Goal: Information Seeking & Learning: Find specific fact

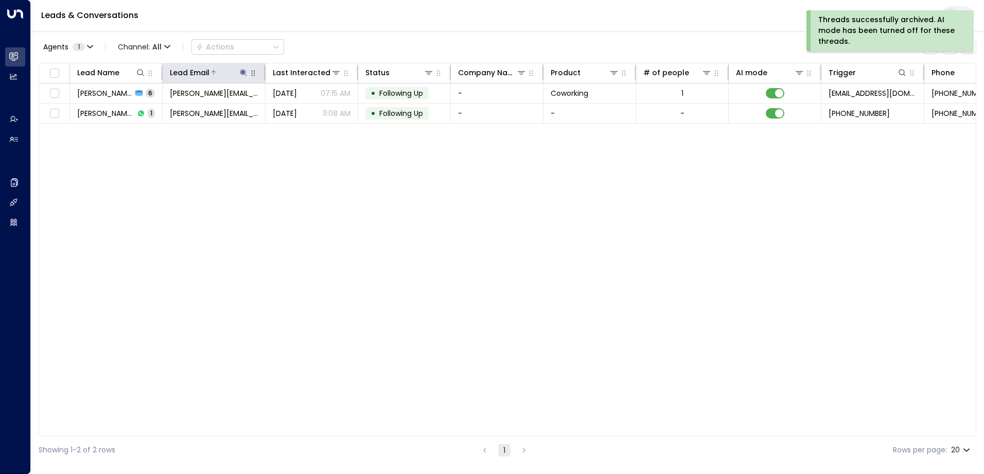
click at [245, 73] on icon at bounding box center [243, 72] width 7 height 7
click at [307, 109] on icon "button" at bounding box center [308, 110] width 7 height 7
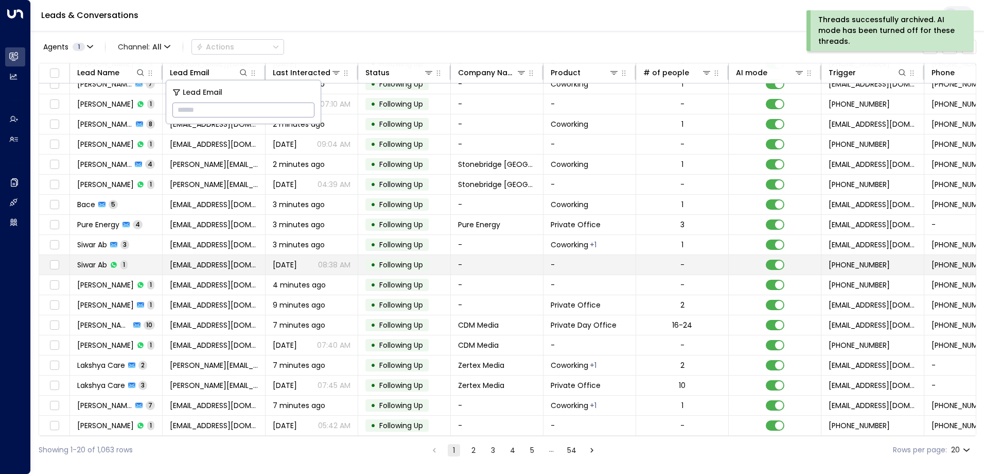
scroll to position [53, 0]
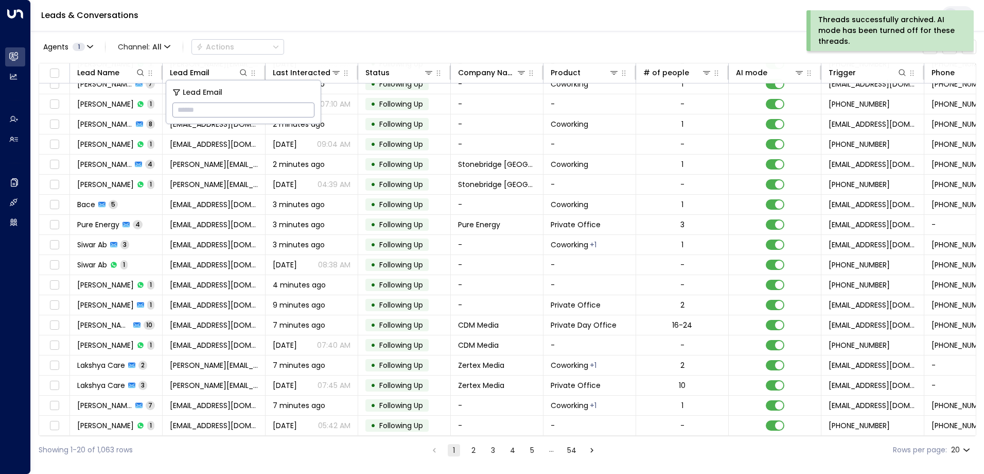
click at [474, 448] on button "2" at bounding box center [473, 450] width 12 height 12
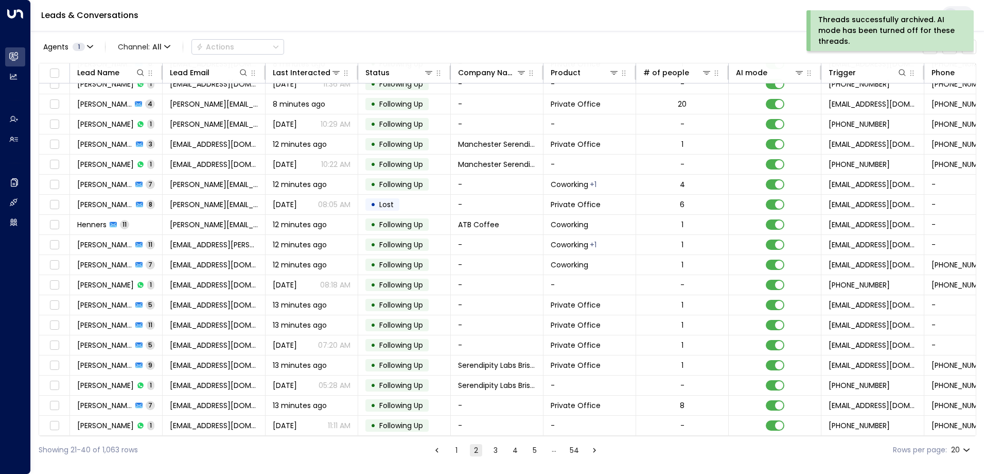
scroll to position [53, 0]
click at [494, 450] on button "3" at bounding box center [496, 450] width 12 height 12
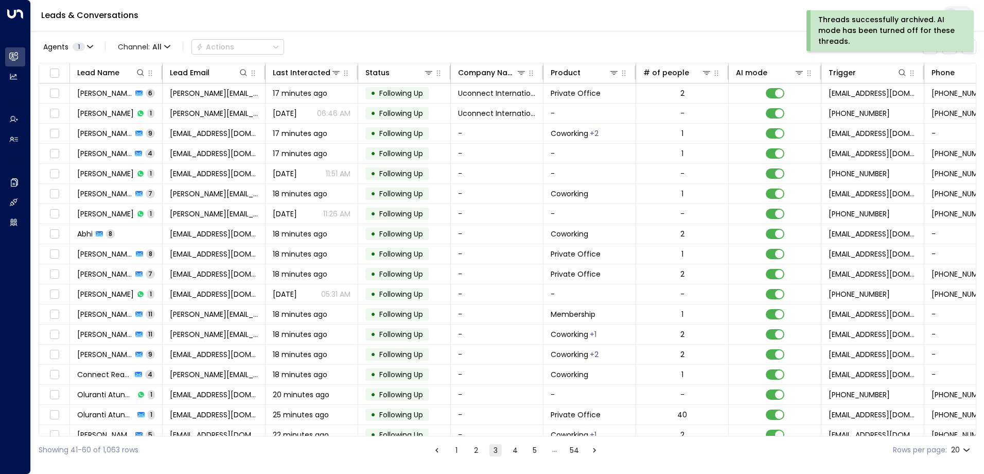
scroll to position [53, 0]
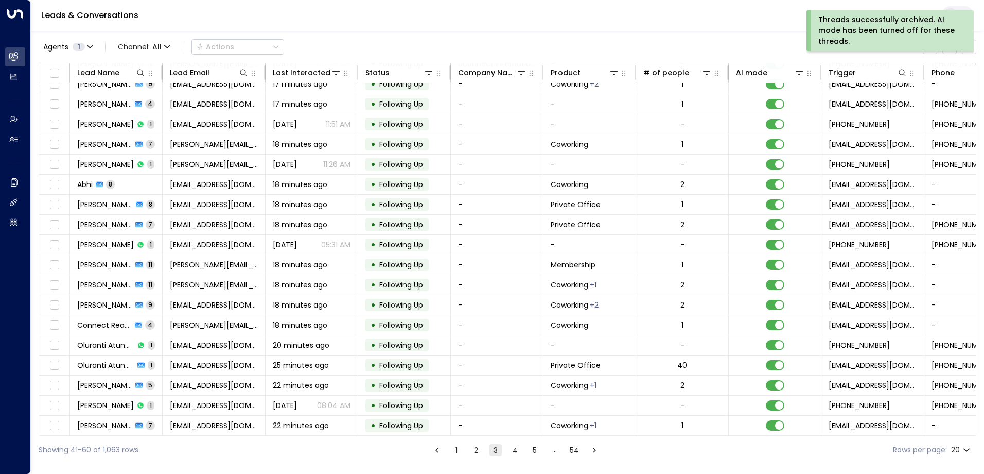
click at [516, 451] on button "4" at bounding box center [515, 450] width 12 height 12
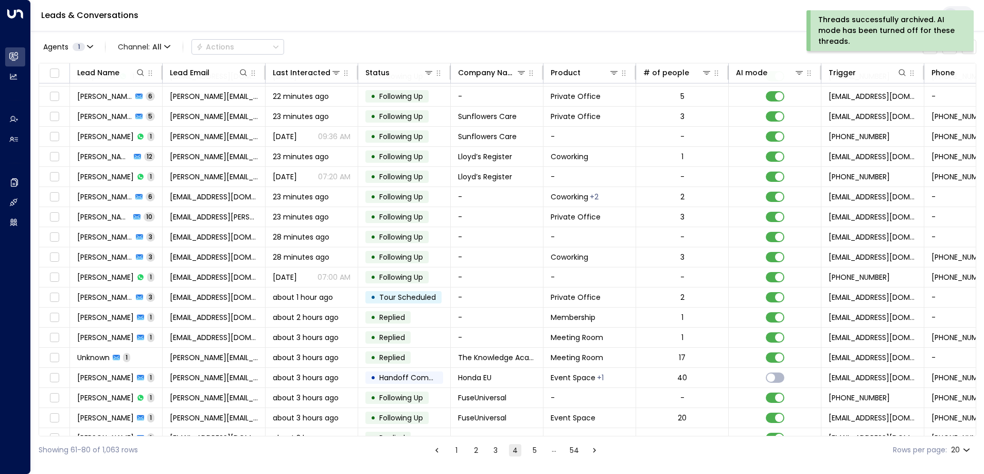
scroll to position [53, 0]
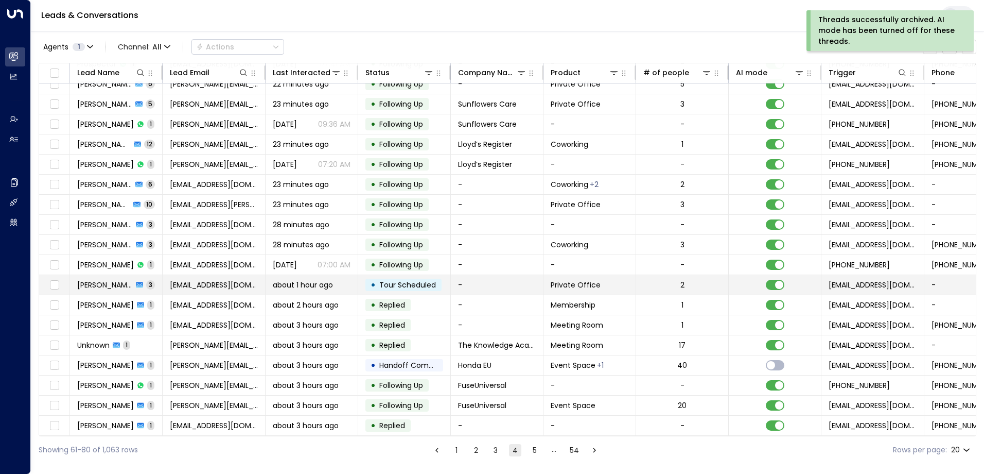
click at [398, 280] on span "Tour Scheduled" at bounding box center [407, 285] width 57 height 10
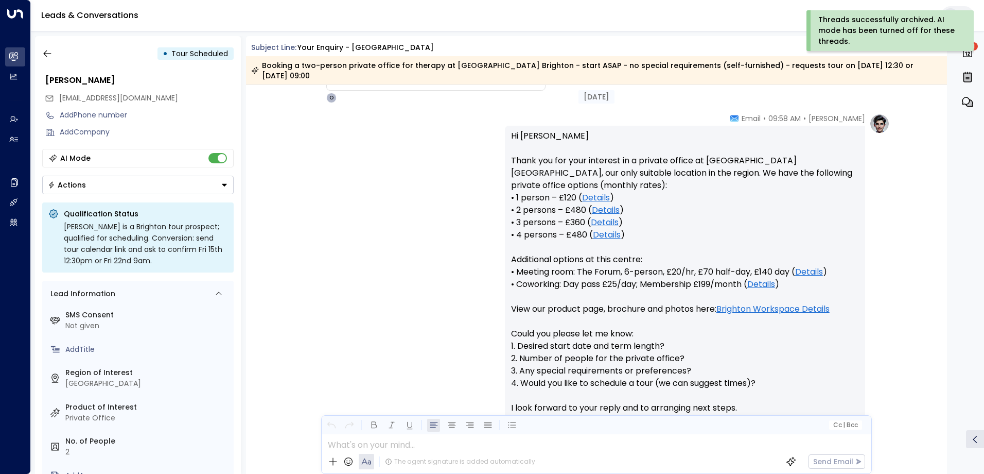
scroll to position [182, 0]
click at [45, 56] on icon "button" at bounding box center [47, 53] width 10 height 10
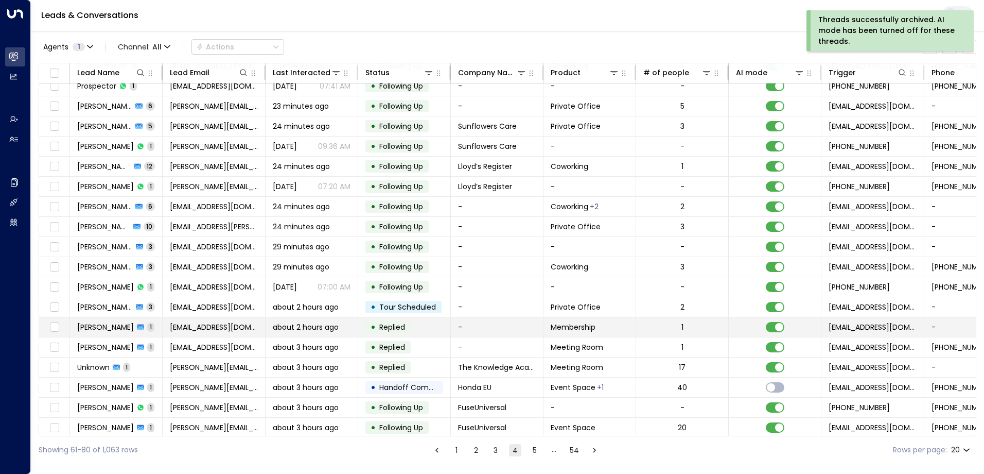
scroll to position [53, 0]
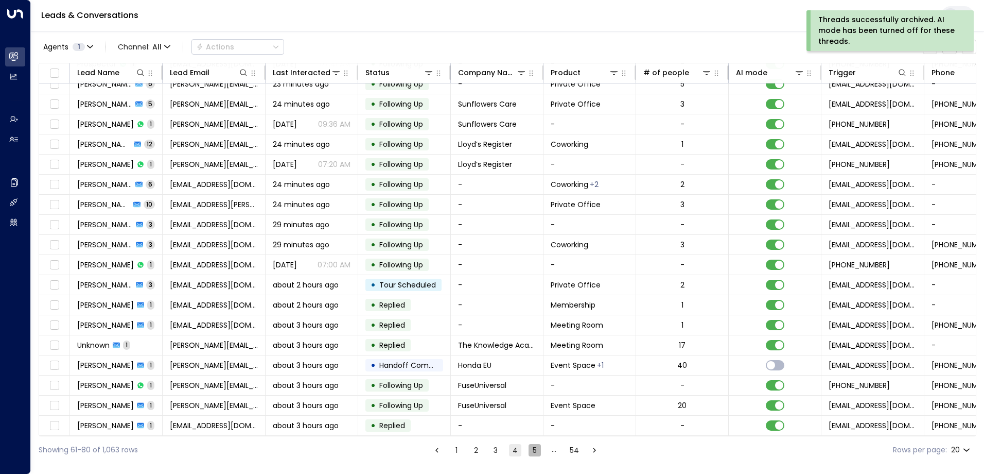
click at [537, 448] on button "5" at bounding box center [535, 450] width 12 height 12
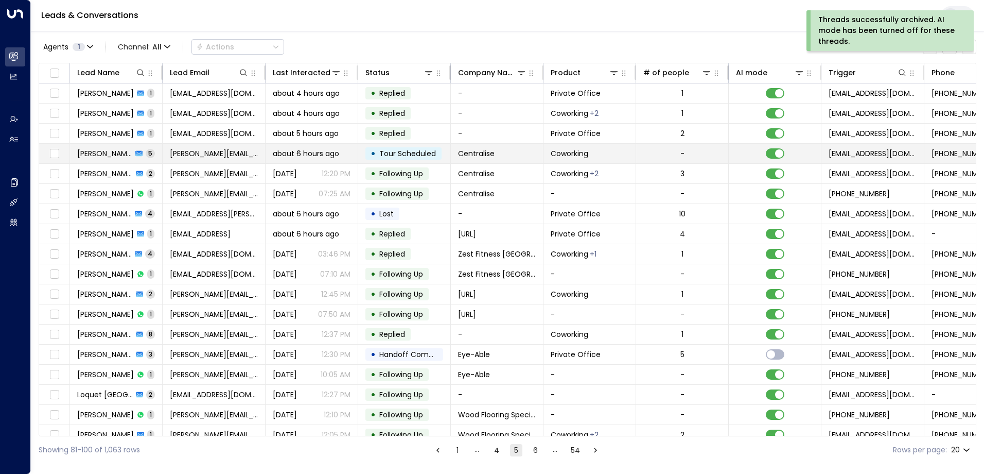
click at [232, 155] on span "[PERSON_NAME][EMAIL_ADDRESS][DOMAIN_NAME]" at bounding box center [214, 153] width 88 height 10
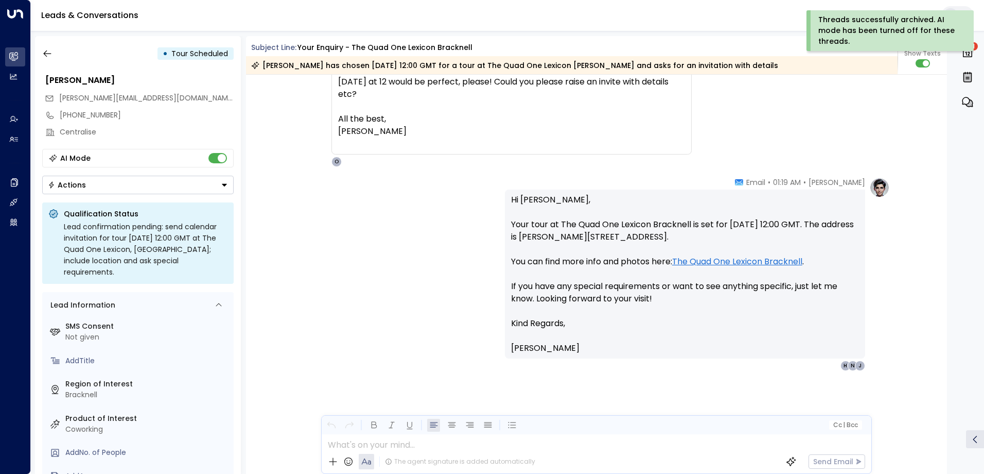
scroll to position [1089, 0]
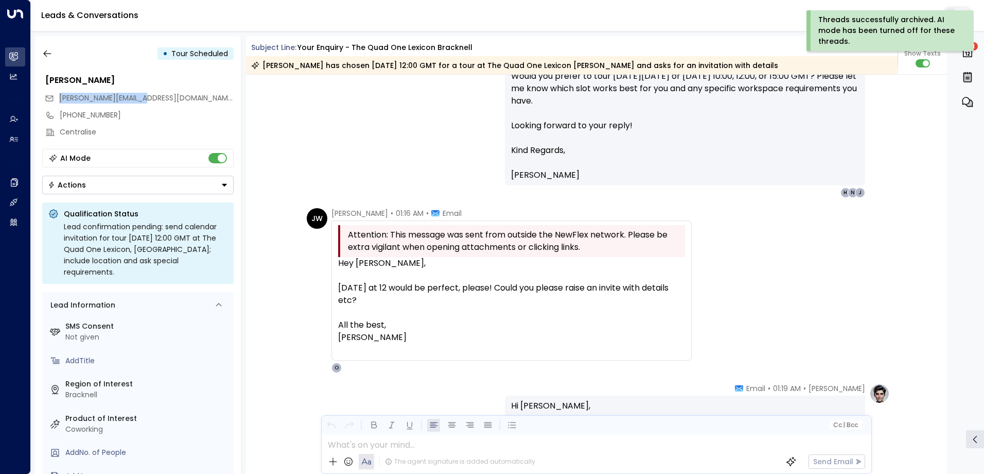
drag, startPoint x: 146, startPoint y: 94, endPoint x: 58, endPoint y: 94, distance: 87.5
click at [58, 94] on div "[PERSON_NAME][EMAIL_ADDRESS][DOMAIN_NAME]" at bounding box center [139, 98] width 189 height 17
drag, startPoint x: 58, startPoint y: 94, endPoint x: 71, endPoint y: 96, distance: 13.0
copy span "[PERSON_NAME][EMAIL_ADDRESS][DOMAIN_NAME]"
click at [47, 55] on icon "button" at bounding box center [47, 53] width 10 height 10
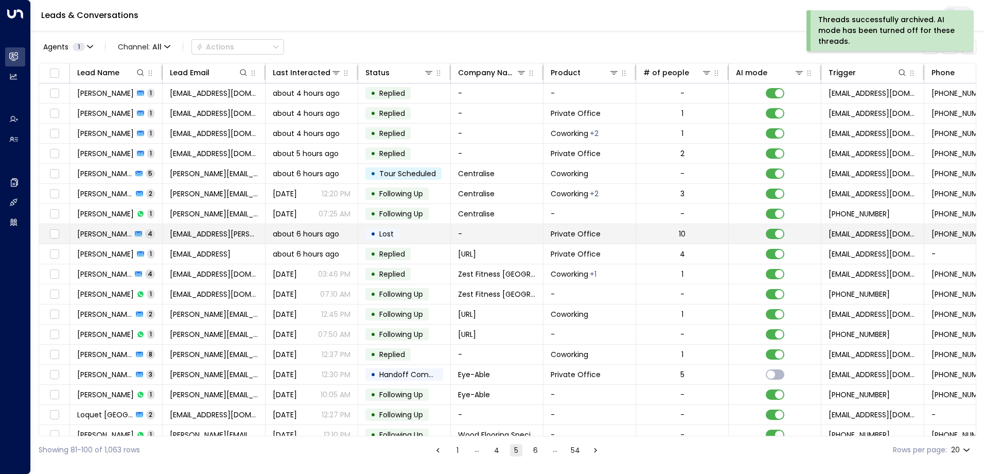
scroll to position [53, 0]
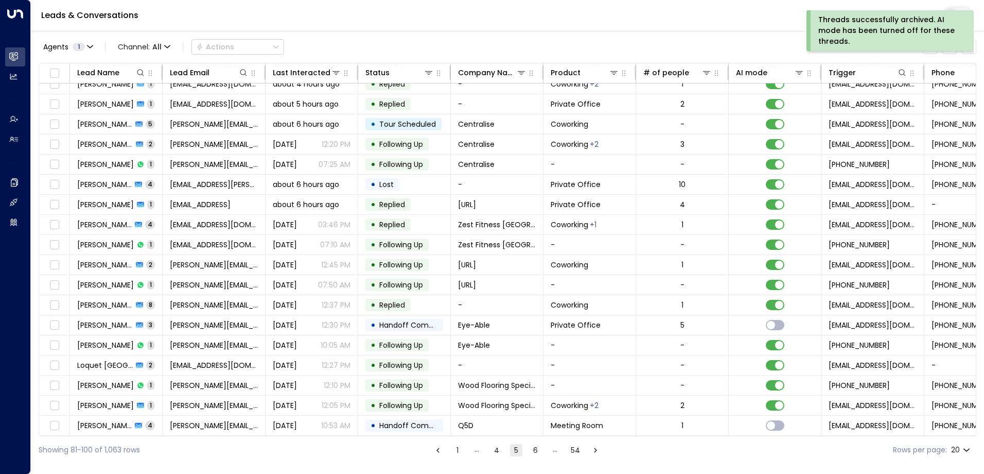
click at [536, 452] on button "6" at bounding box center [536, 450] width 12 height 12
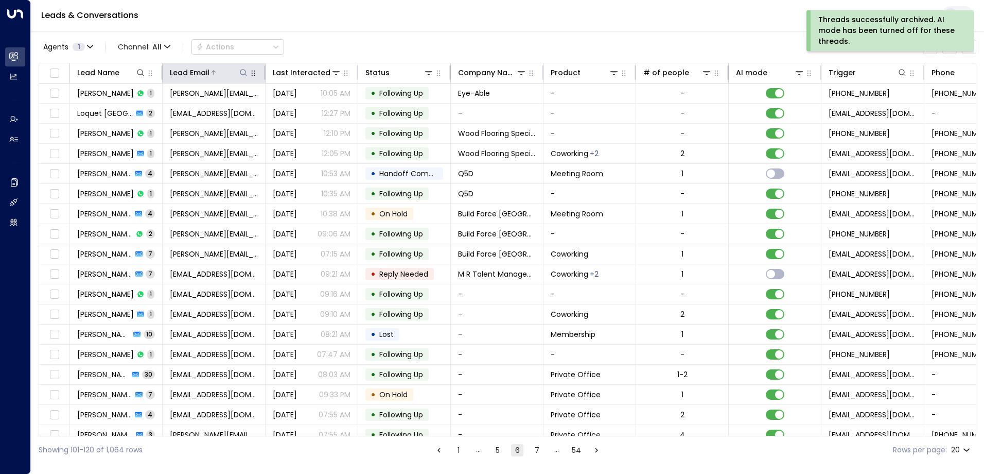
click at [243, 74] on icon at bounding box center [243, 72] width 8 height 8
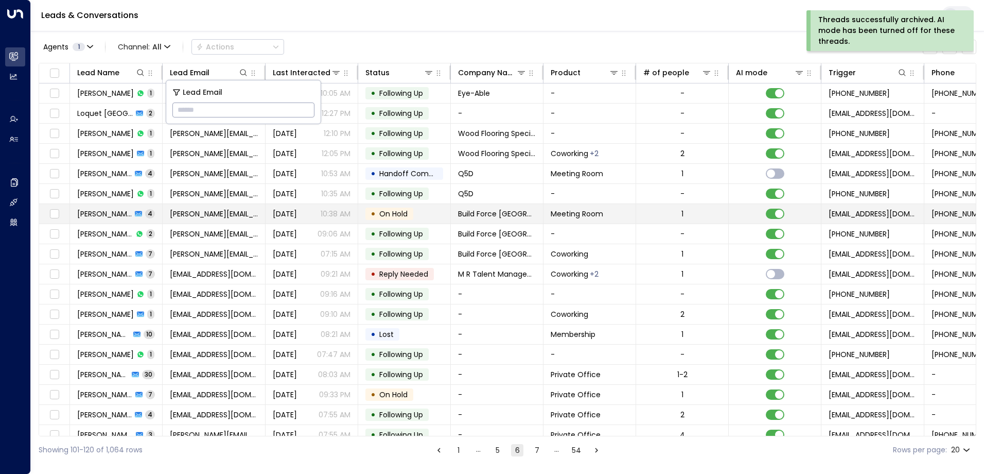
type input "**********"
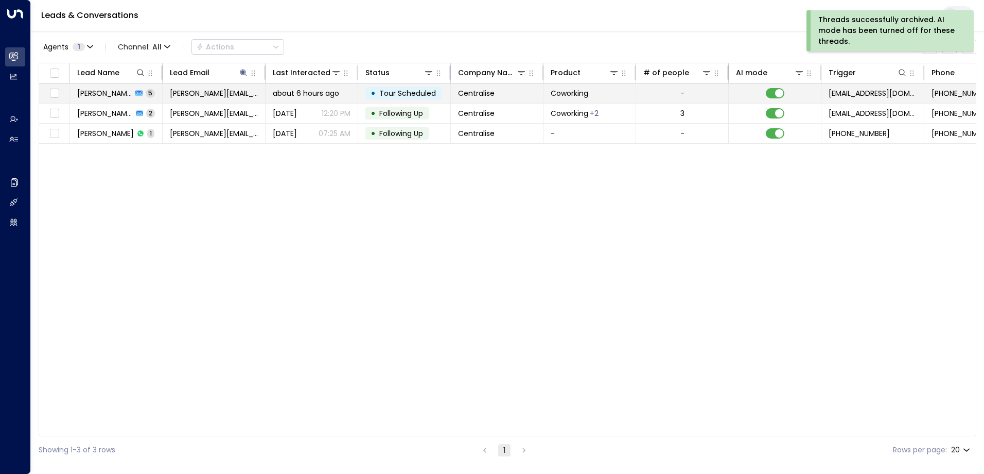
click at [397, 90] on span "Tour Scheduled" at bounding box center [407, 93] width 57 height 10
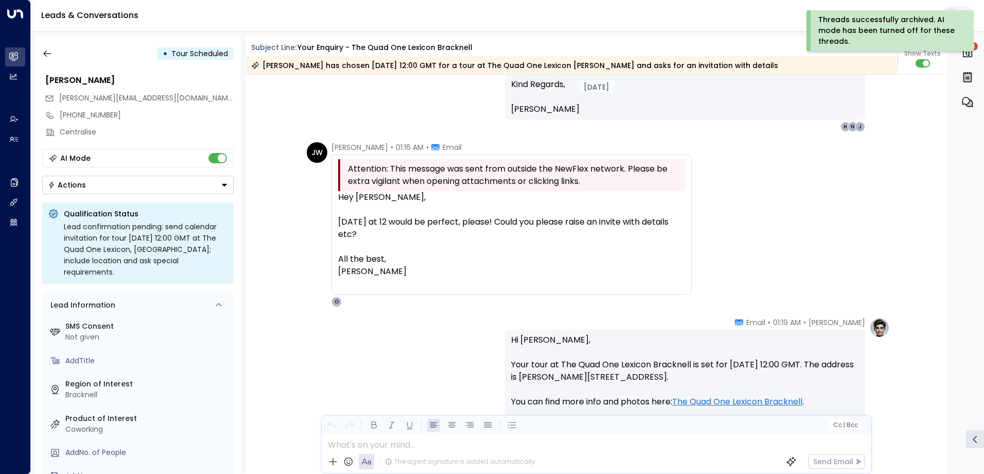
scroll to position [1153, 0]
click at [48, 53] on icon "button" at bounding box center [47, 53] width 10 height 10
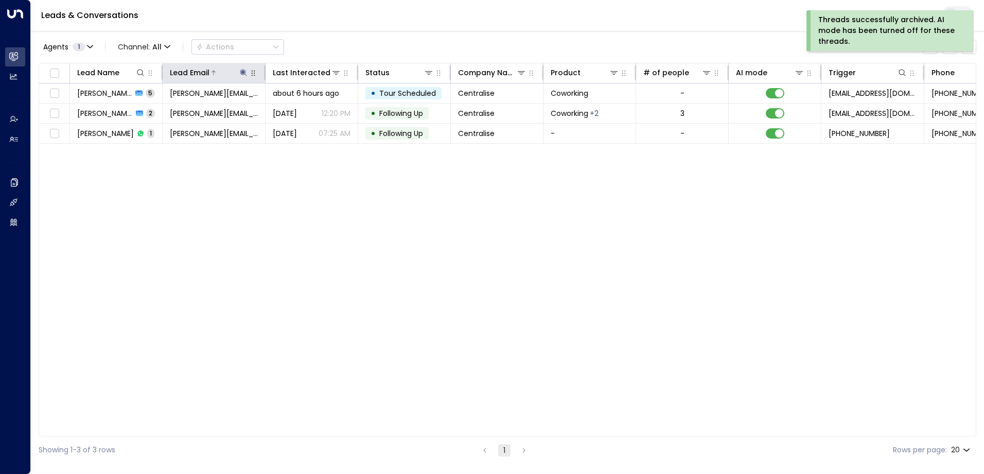
click at [242, 72] on icon at bounding box center [243, 72] width 7 height 7
click at [309, 109] on icon "button" at bounding box center [308, 110] width 7 height 7
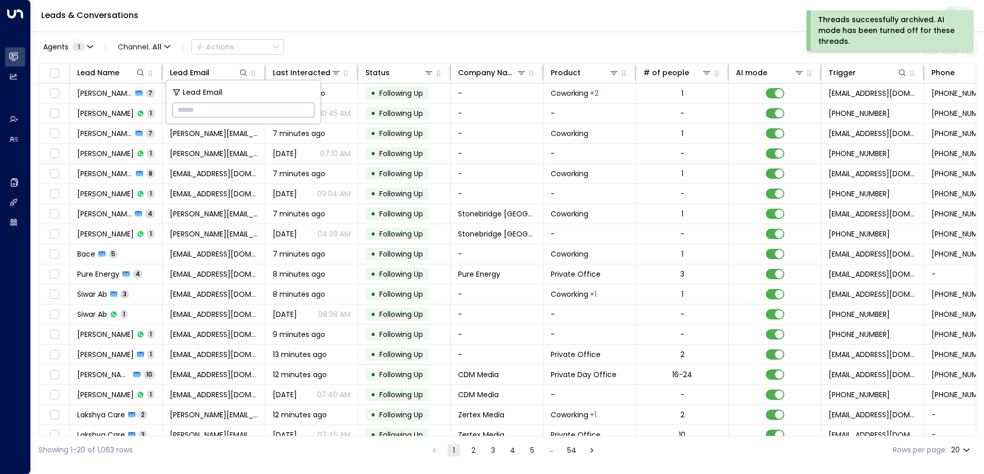
type input "**********"
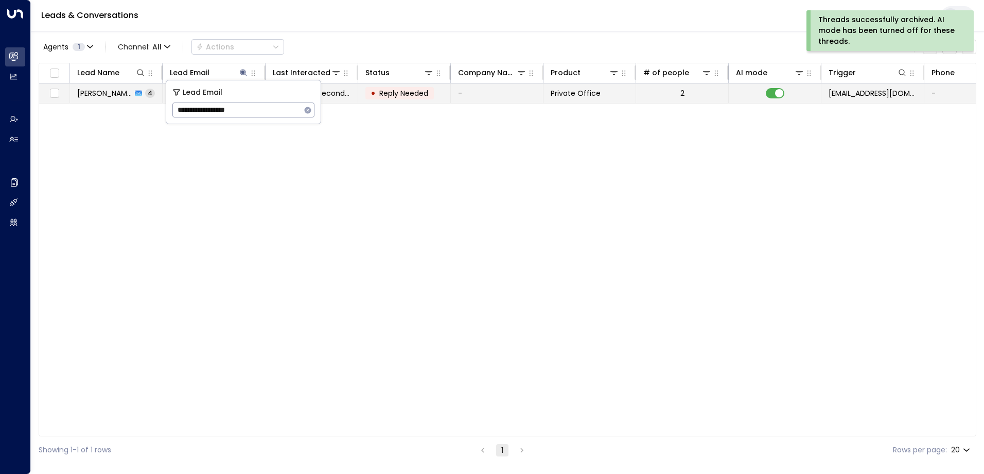
click at [413, 92] on span "Reply Needed" at bounding box center [403, 93] width 49 height 10
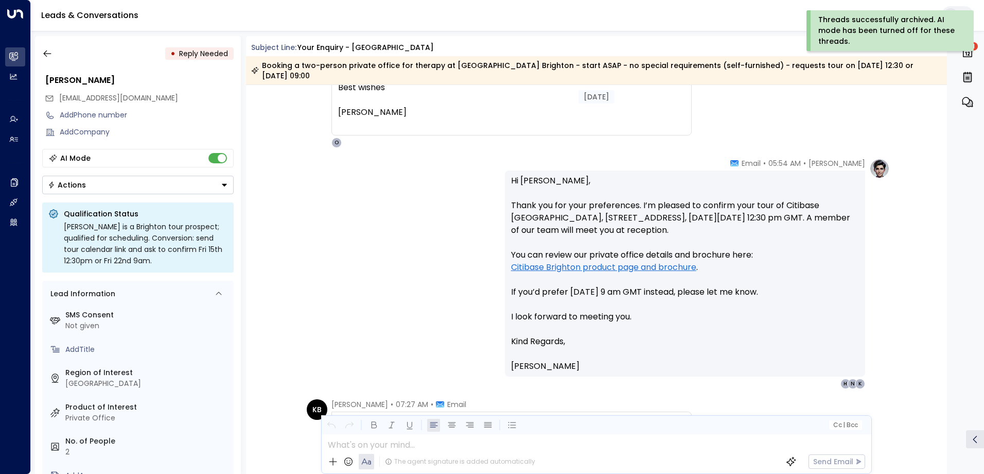
scroll to position [1005, 0]
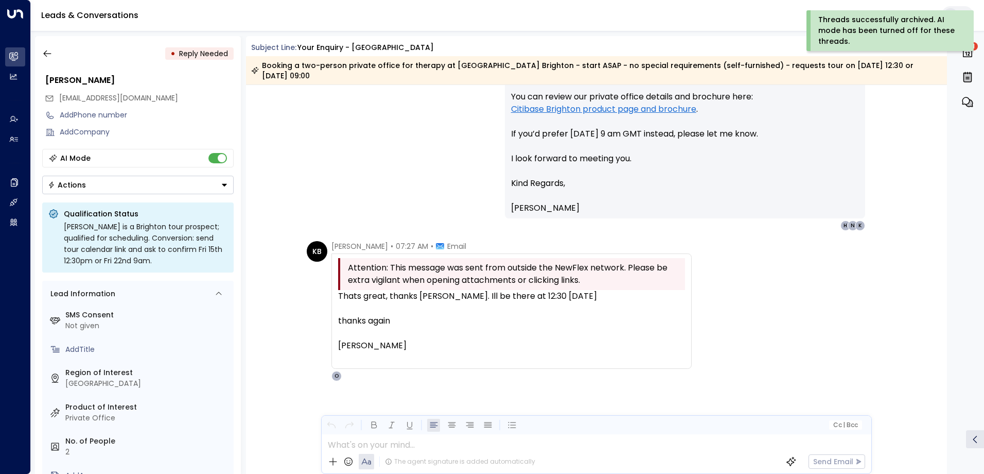
drag, startPoint x: 335, startPoint y: 284, endPoint x: 562, endPoint y: 341, distance: 233.6
click at [562, 341] on div "Attention: This message was sent from outside the NewFlex network. Please be ex…" at bounding box center [512, 310] width 360 height 115
copy div "Thats great, thanks [PERSON_NAME]. Ill be there at 12:30 [DATE] thanks again [P…"
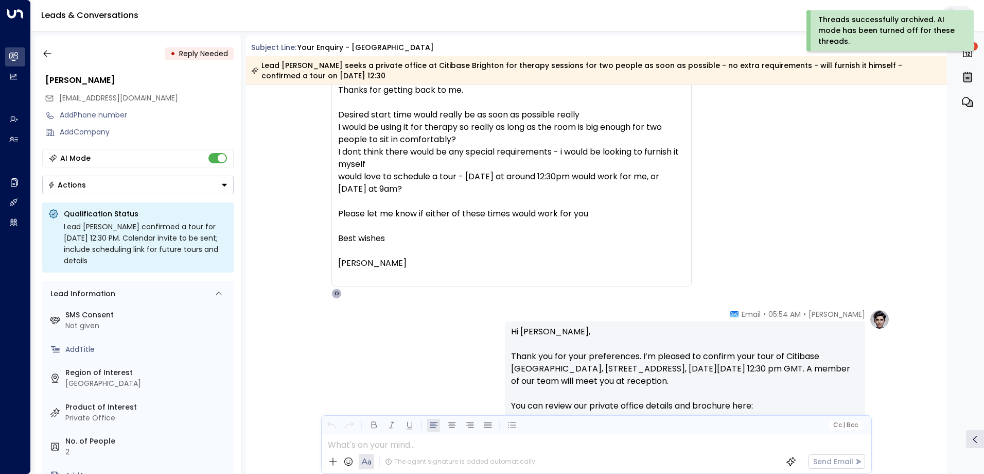
scroll to position [645, 0]
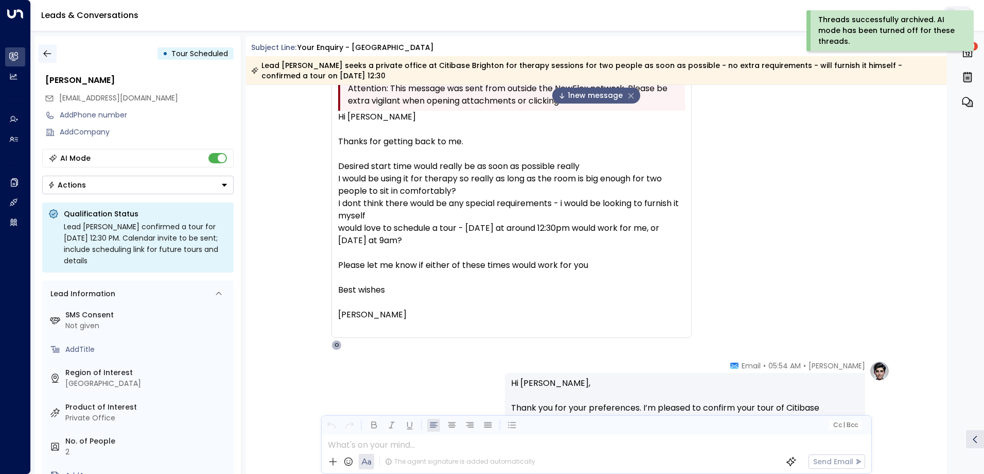
click at [49, 54] on icon "button" at bounding box center [47, 53] width 10 height 10
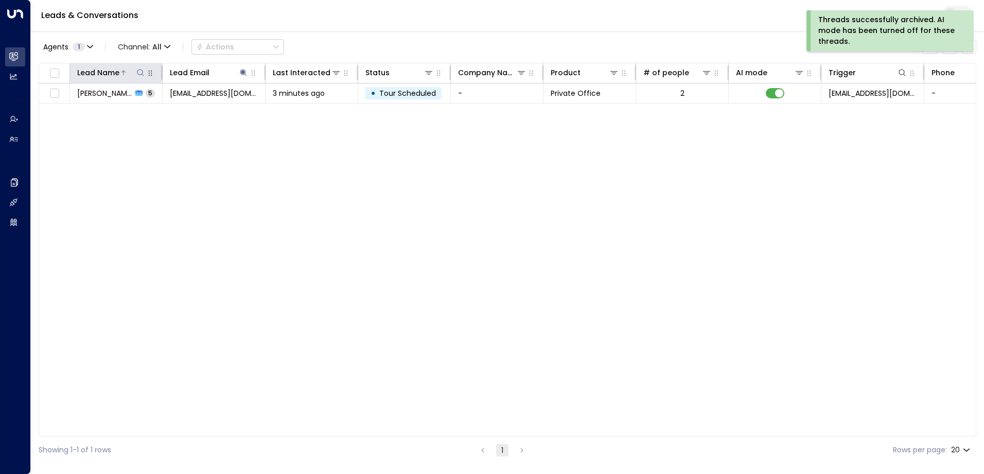
click at [140, 72] on icon at bounding box center [140, 72] width 8 height 8
click at [241, 71] on icon at bounding box center [243, 72] width 8 height 8
click at [308, 109] on icon "button" at bounding box center [308, 110] width 7 height 7
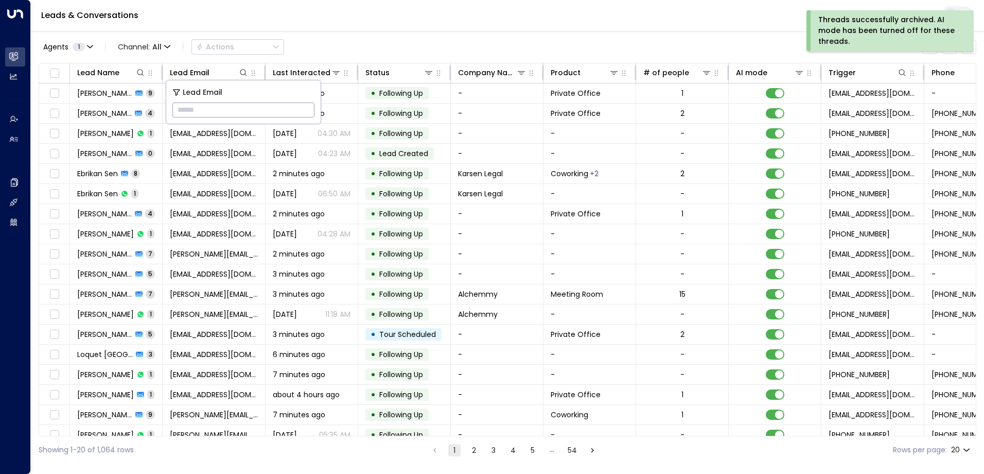
click at [203, 109] on input "text" at bounding box center [243, 109] width 142 height 19
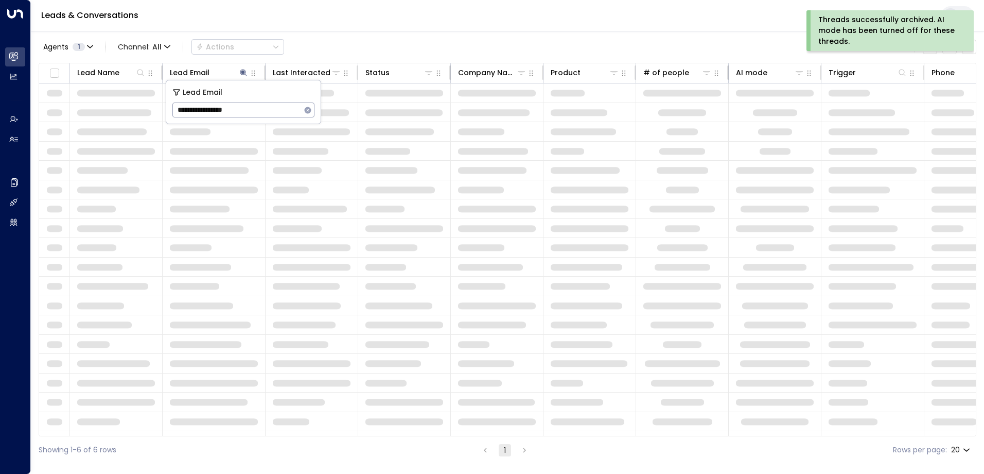
type input "**********"
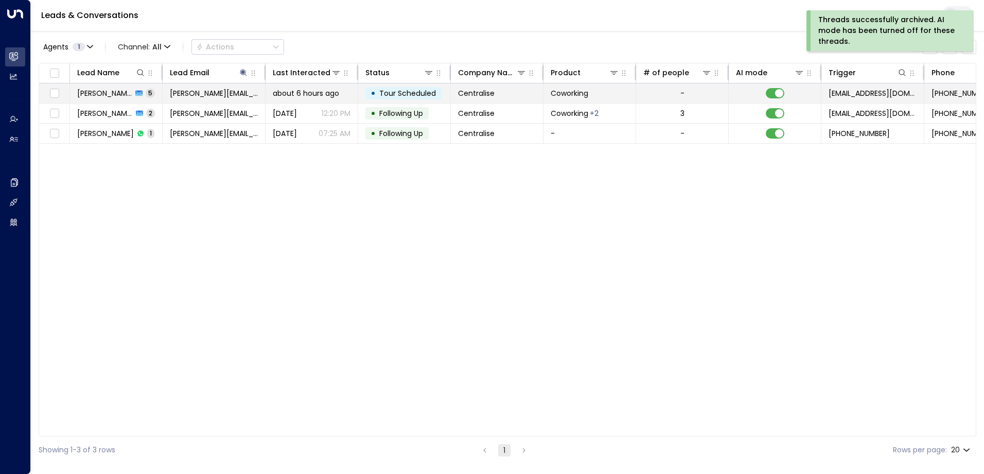
click at [417, 91] on span "Tour Scheduled" at bounding box center [407, 93] width 57 height 10
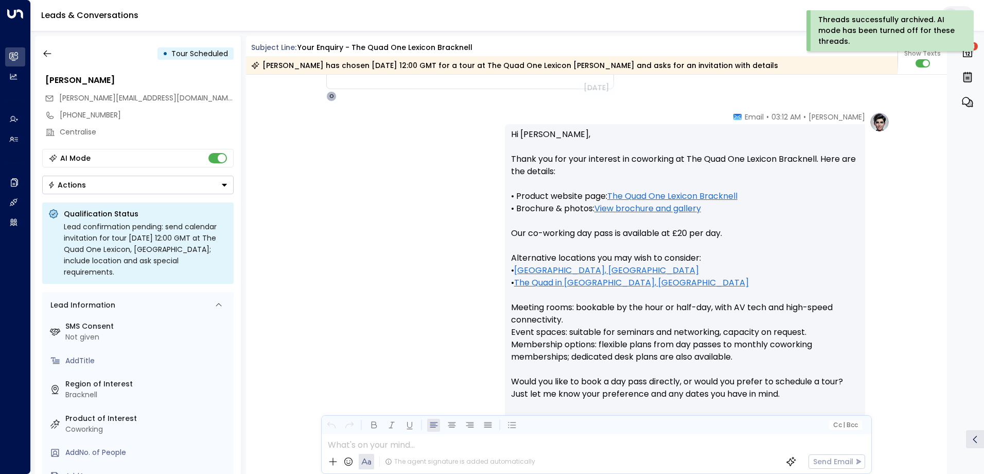
scroll to position [150, 0]
